Goal: Navigation & Orientation: Find specific page/section

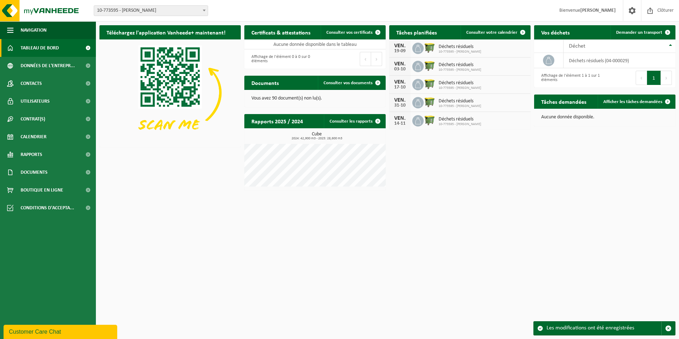
click at [204, 11] on span at bounding box center [204, 10] width 7 height 9
click at [222, 12] on div "Site: 10-773595 - SRL EMMANUEL DUTRIEUX - HOLLAIN 10-773595 - SRL EMMANUEL DUTR…" at bounding box center [339, 11] width 679 height 22
click at [36, 102] on span "Utilisateurs" at bounding box center [35, 101] width 29 height 18
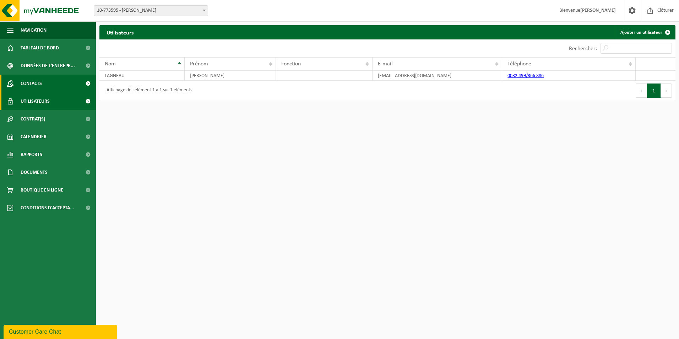
click at [33, 83] on span "Contacts" at bounding box center [31, 84] width 21 height 18
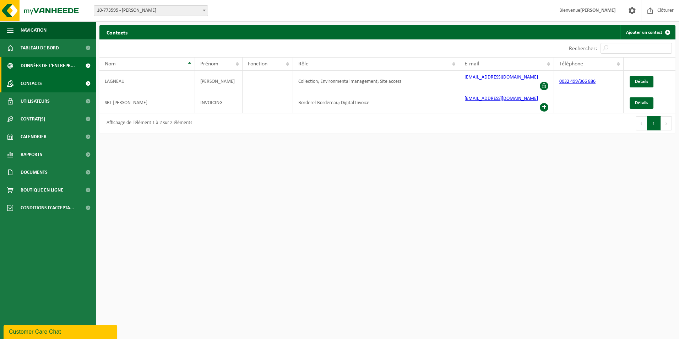
click at [43, 71] on span "Données de l'entrepr..." at bounding box center [48, 66] width 54 height 18
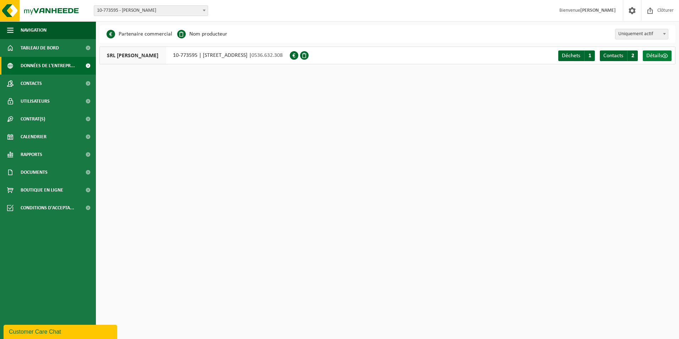
click at [655, 53] on span "Détails" at bounding box center [654, 56] width 16 height 6
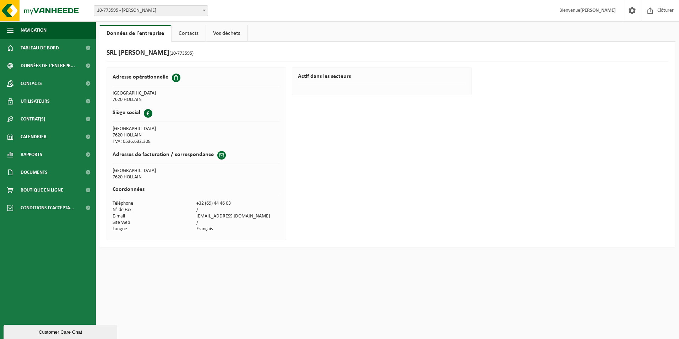
click at [232, 32] on link "Vos déchets" at bounding box center [226, 33] width 41 height 16
